Goal: Find specific page/section

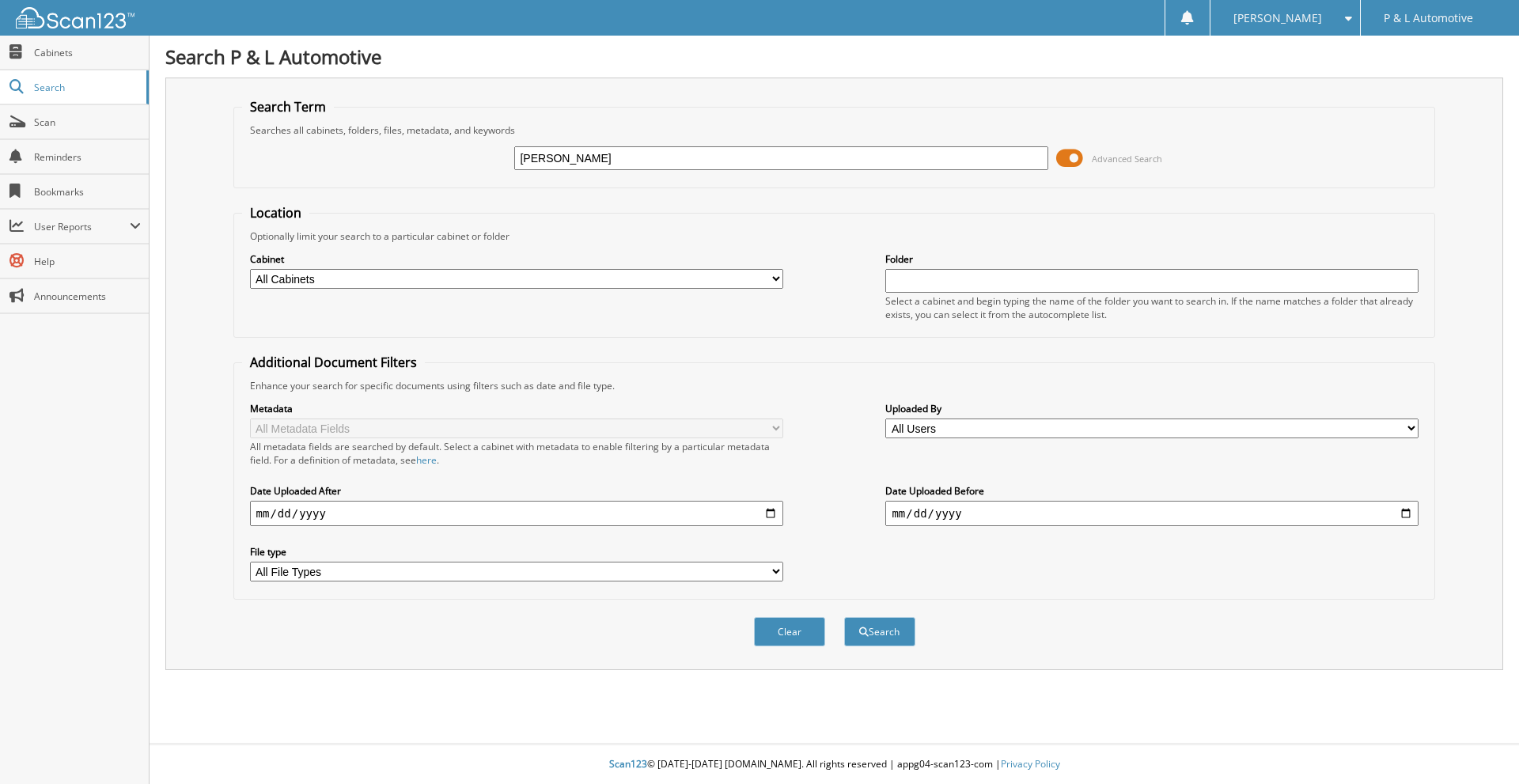
type input "[PERSON_NAME]"
click at [844, 617] on button "Search" at bounding box center [879, 632] width 71 height 30
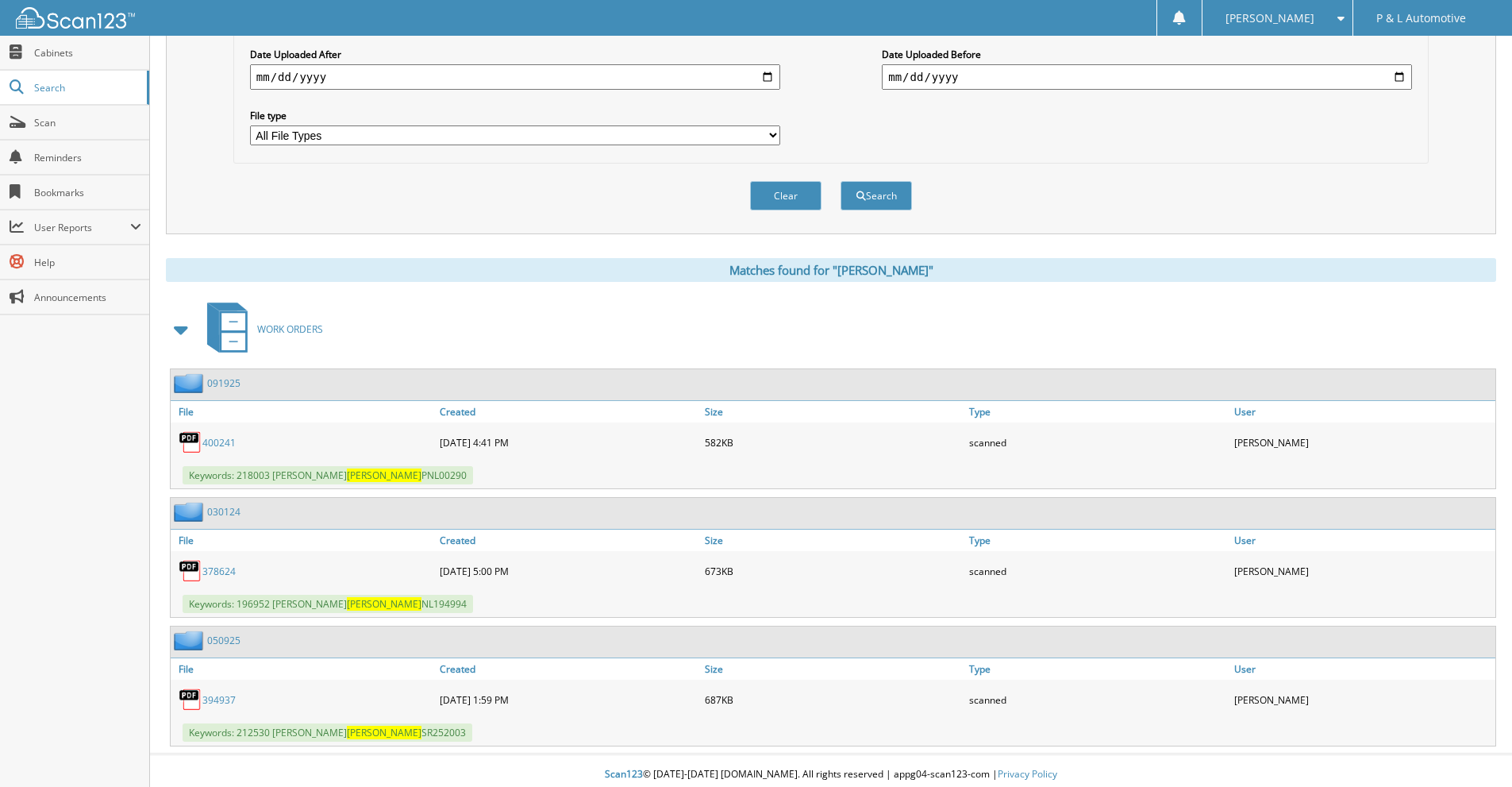
scroll to position [447, 0]
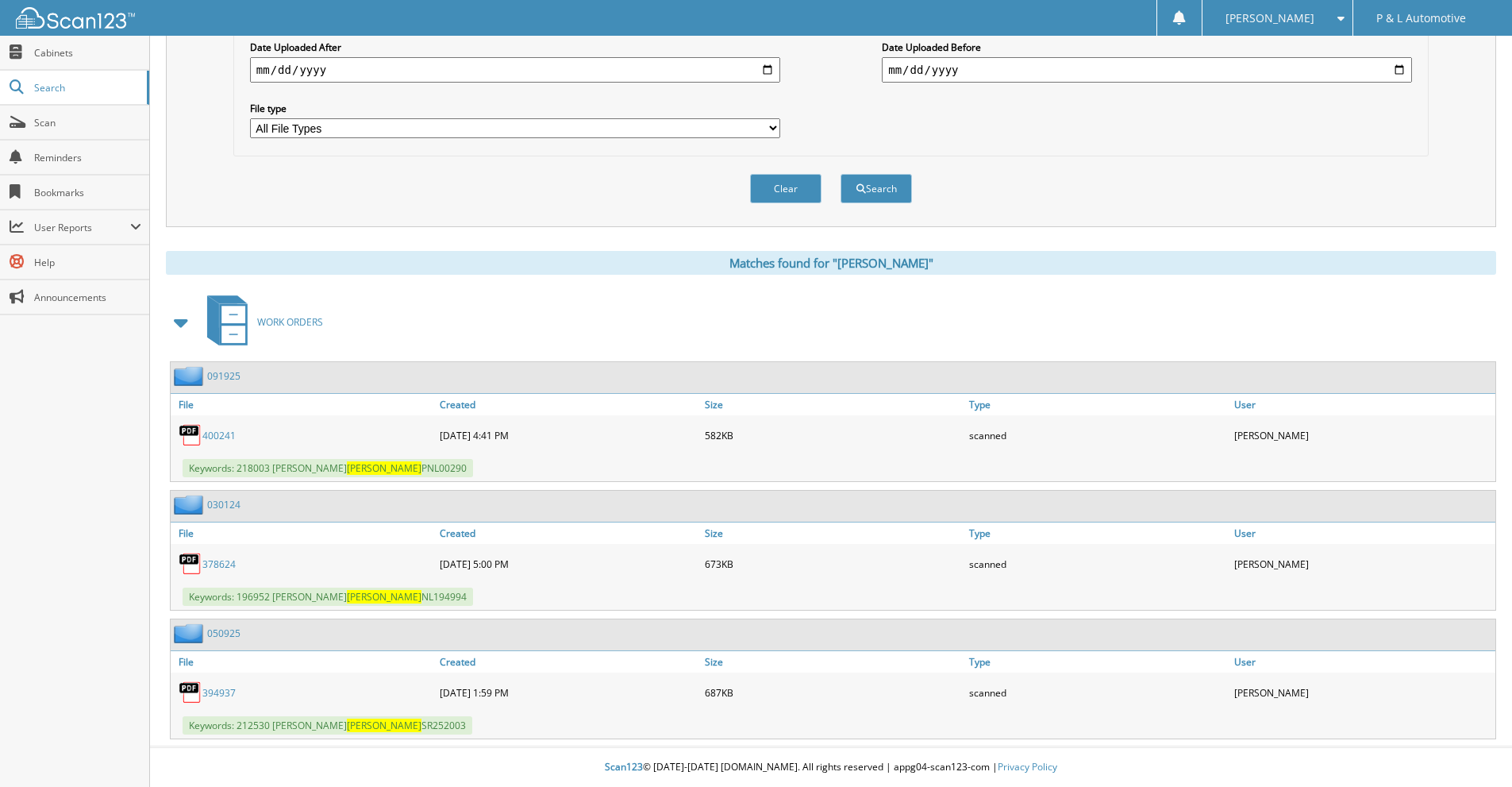
click at [223, 434] on link "400241" at bounding box center [219, 435] width 33 height 14
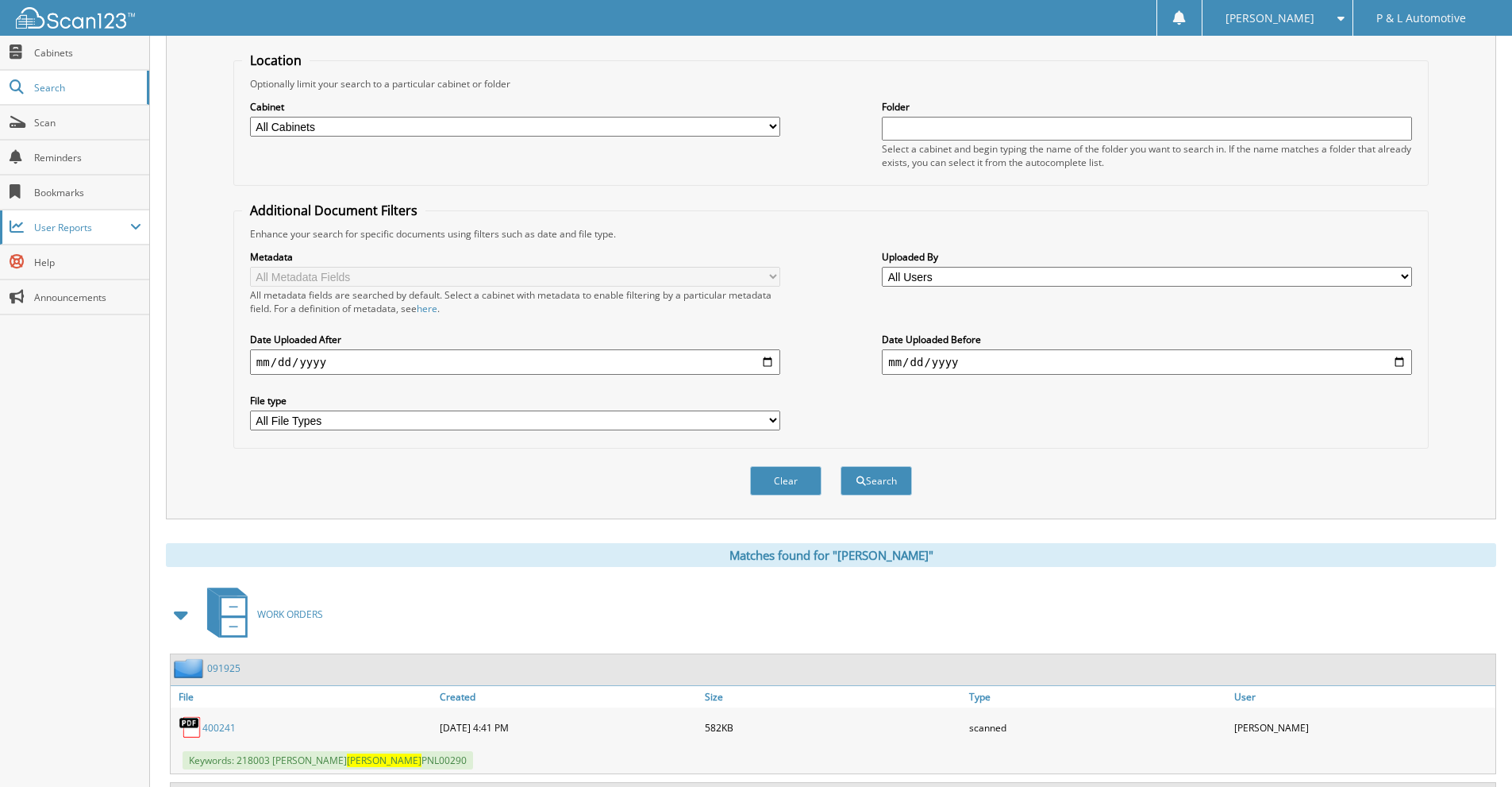
scroll to position [0, 0]
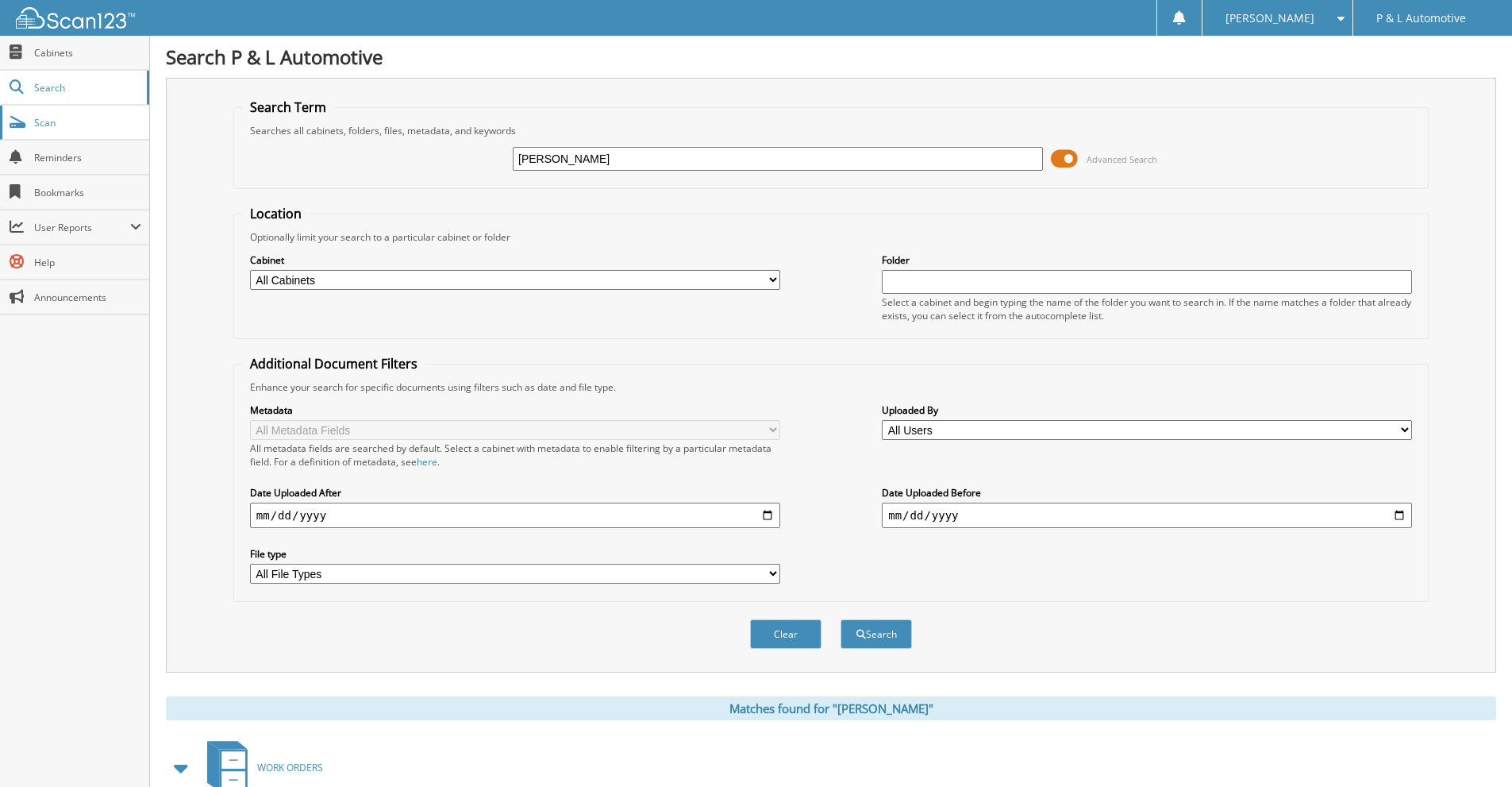
click at [72, 133] on link "Scan" at bounding box center [75, 122] width 149 height 34
